Goal: Find specific page/section: Find specific page/section

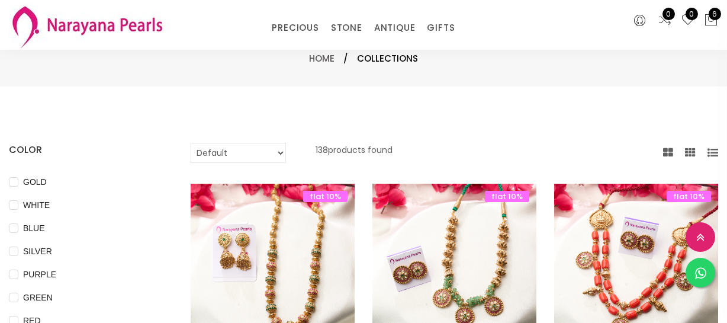
select select "INR"
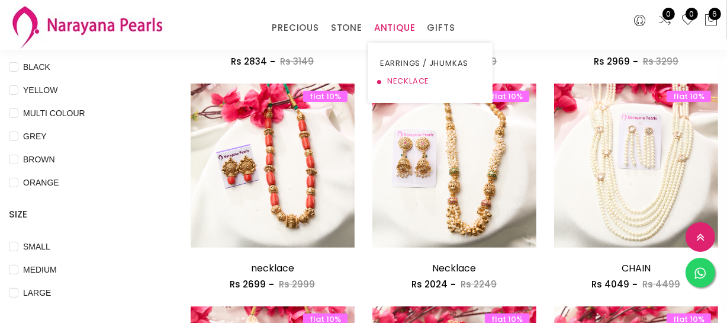
click at [399, 75] on link "NECKLACE" at bounding box center [430, 81] width 101 height 18
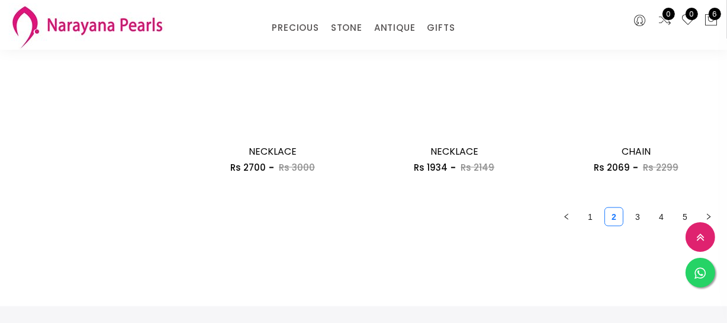
scroll to position [1561, 0]
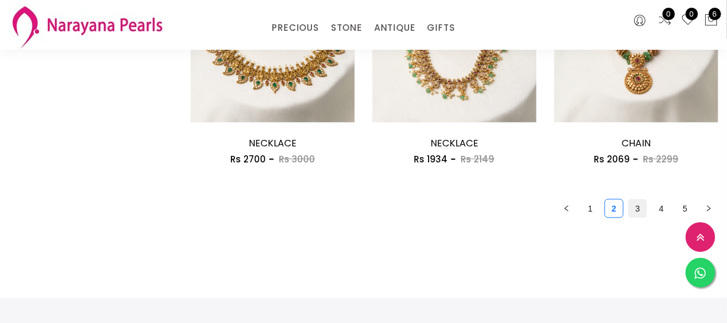
click at [641, 209] on link "3" at bounding box center [638, 209] width 18 height 18
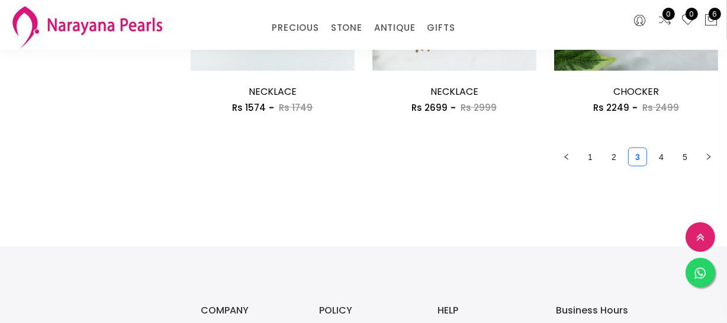
scroll to position [1615, 0]
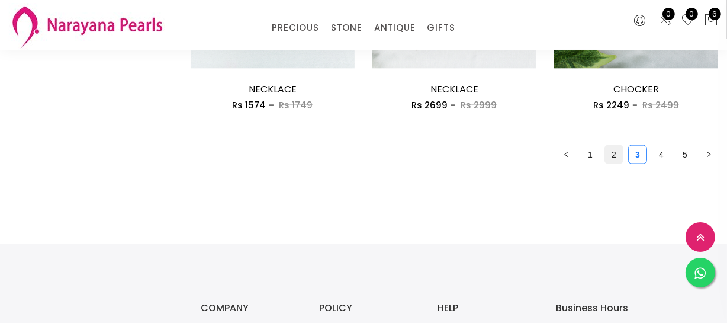
click at [611, 154] on link "2" at bounding box center [614, 155] width 18 height 18
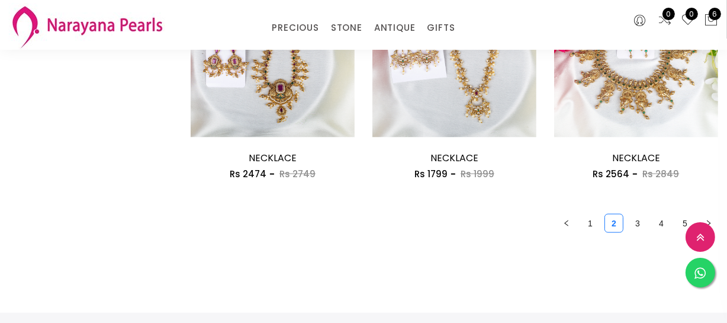
scroll to position [1561, 0]
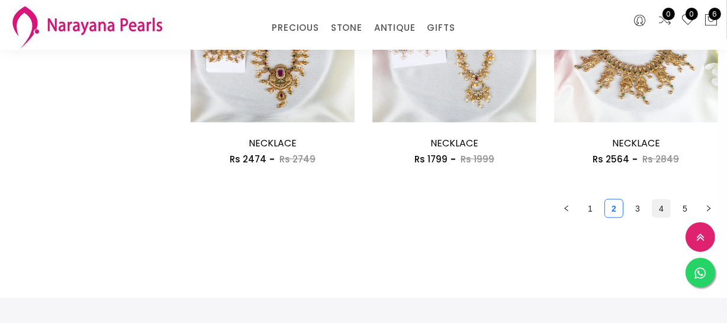
click at [660, 211] on link "4" at bounding box center [662, 209] width 18 height 18
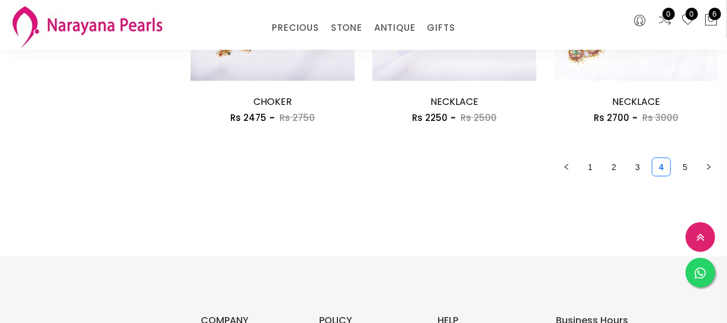
scroll to position [1615, 0]
